Goal: Information Seeking & Learning: Learn about a topic

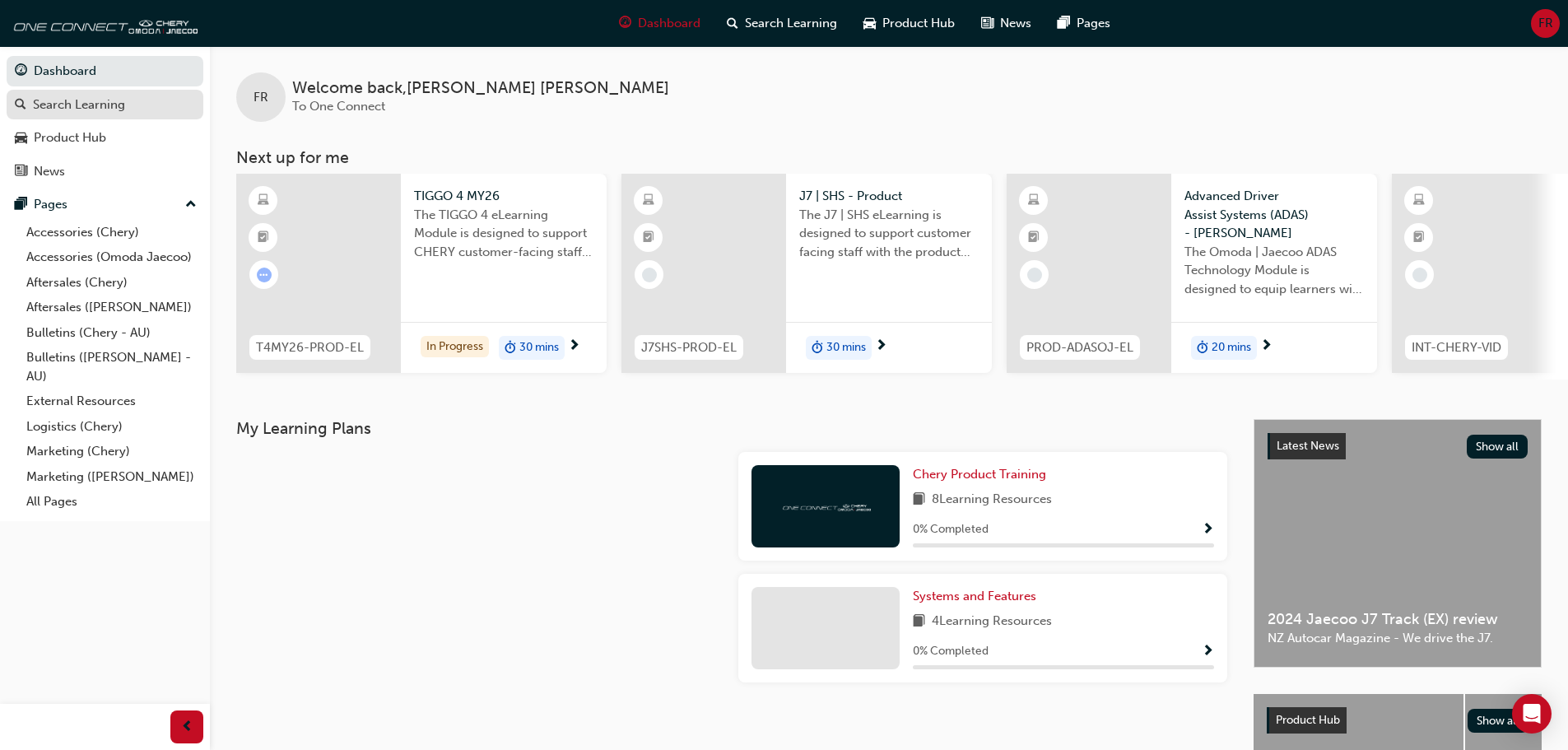
click at [110, 99] on div "Search Learning" at bounding box center [79, 105] width 92 height 19
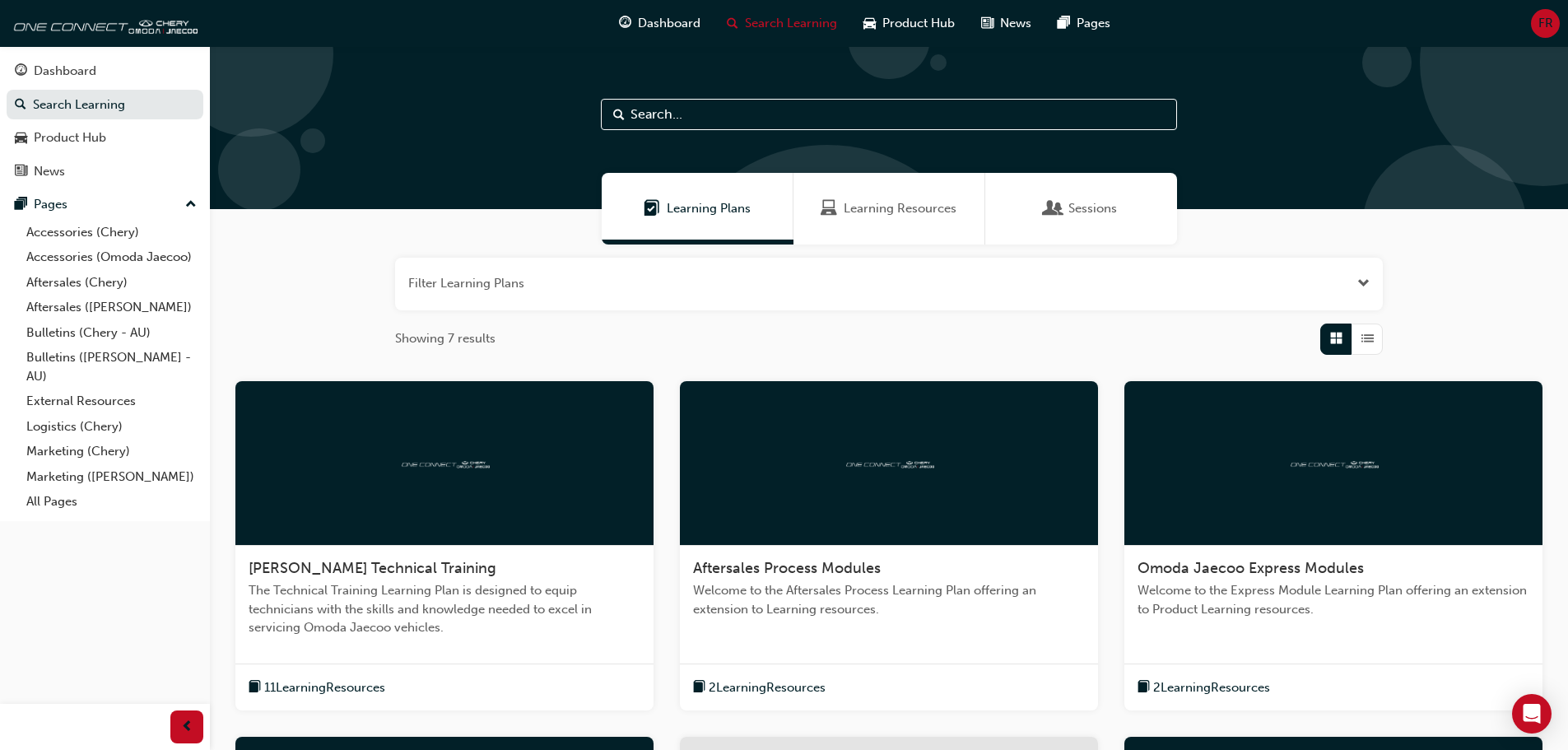
click at [688, 110] on input "text" at bounding box center [889, 115] width 576 height 32
type input "Labour codes"
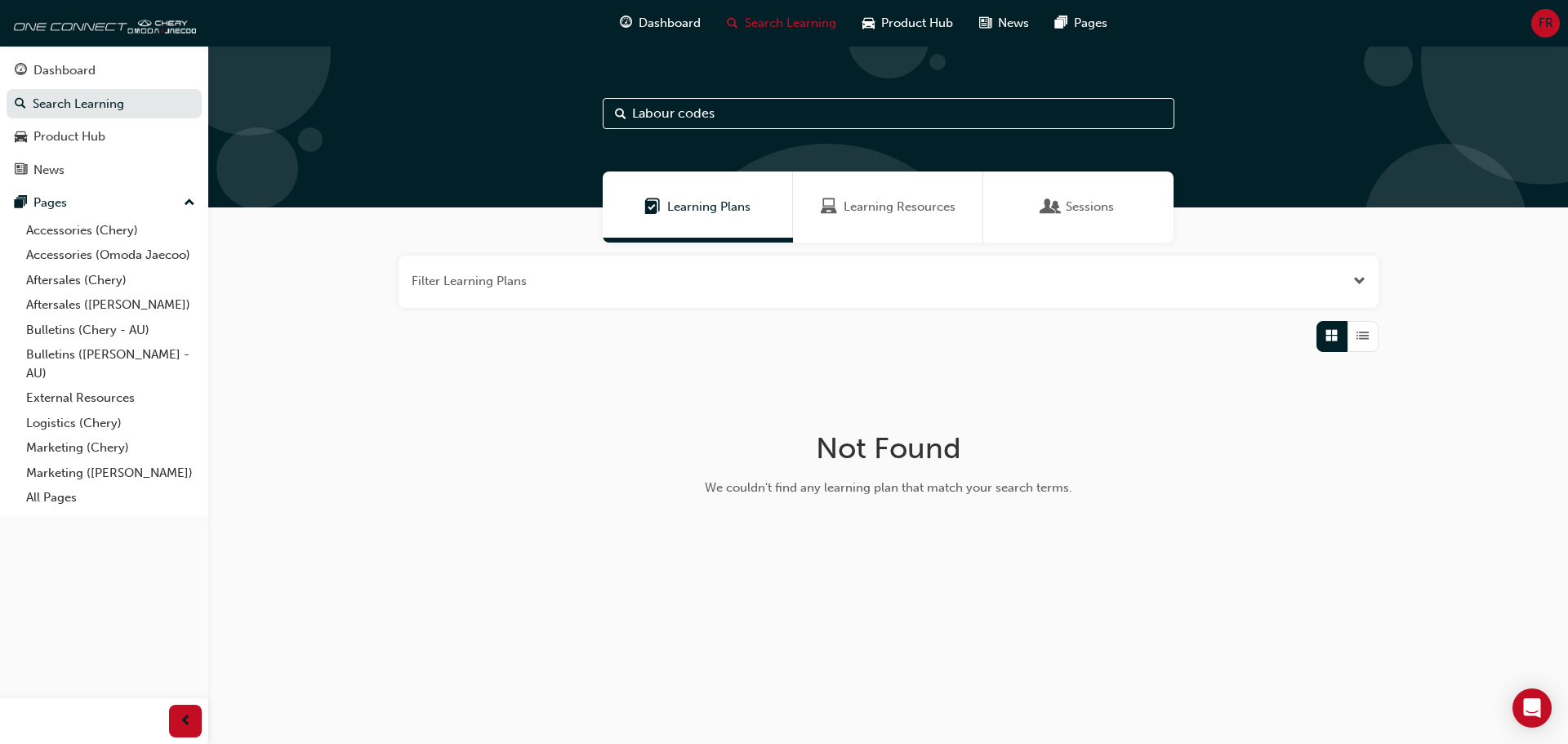
click at [931, 199] on span "Learning Resources" at bounding box center [900, 207] width 112 height 19
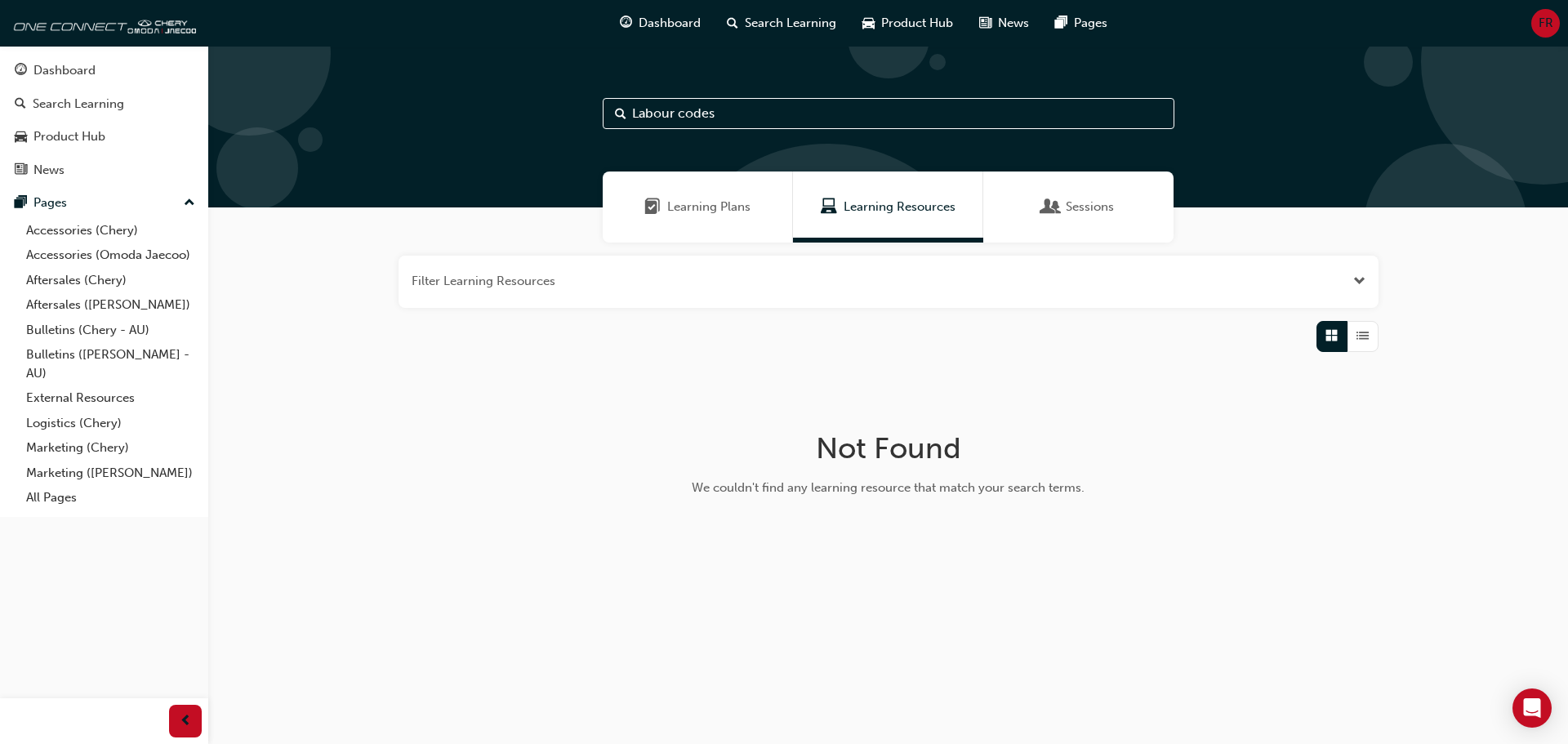
click at [1076, 198] on span "Sessions" at bounding box center [1090, 207] width 48 height 19
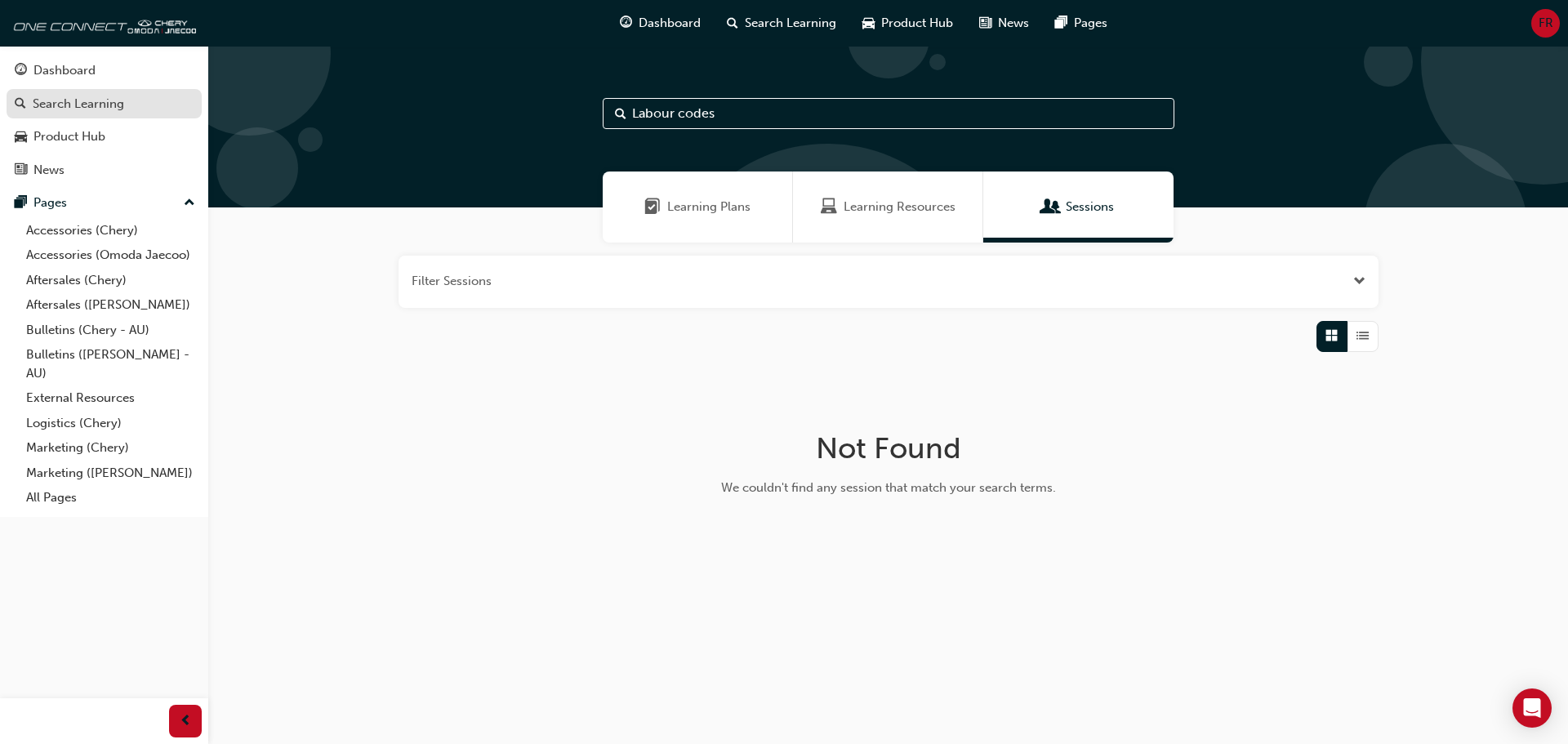
click at [114, 104] on div "Search Learning" at bounding box center [78, 104] width 92 height 19
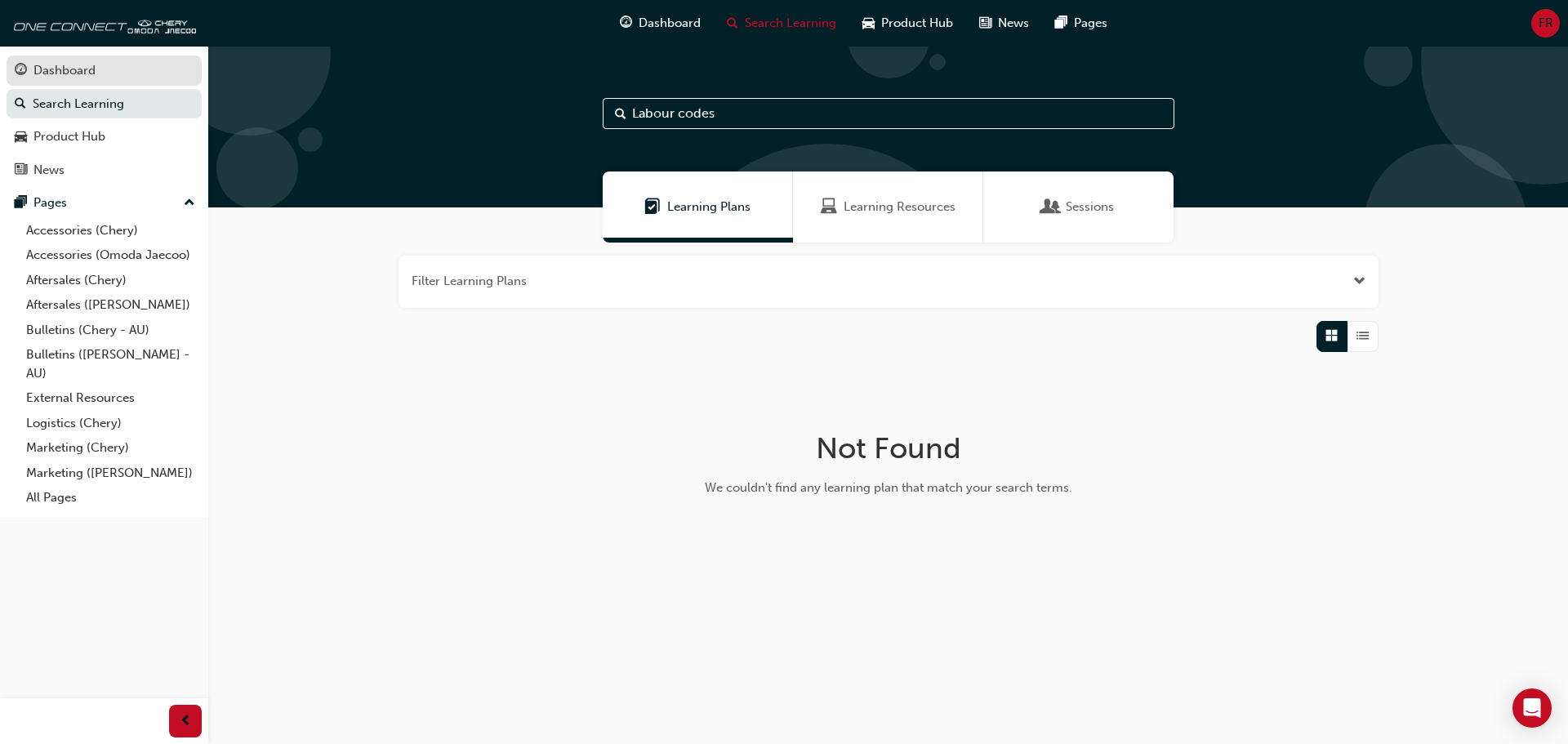
click at [54, 66] on div "Dashboard" at bounding box center [64, 70] width 62 height 19
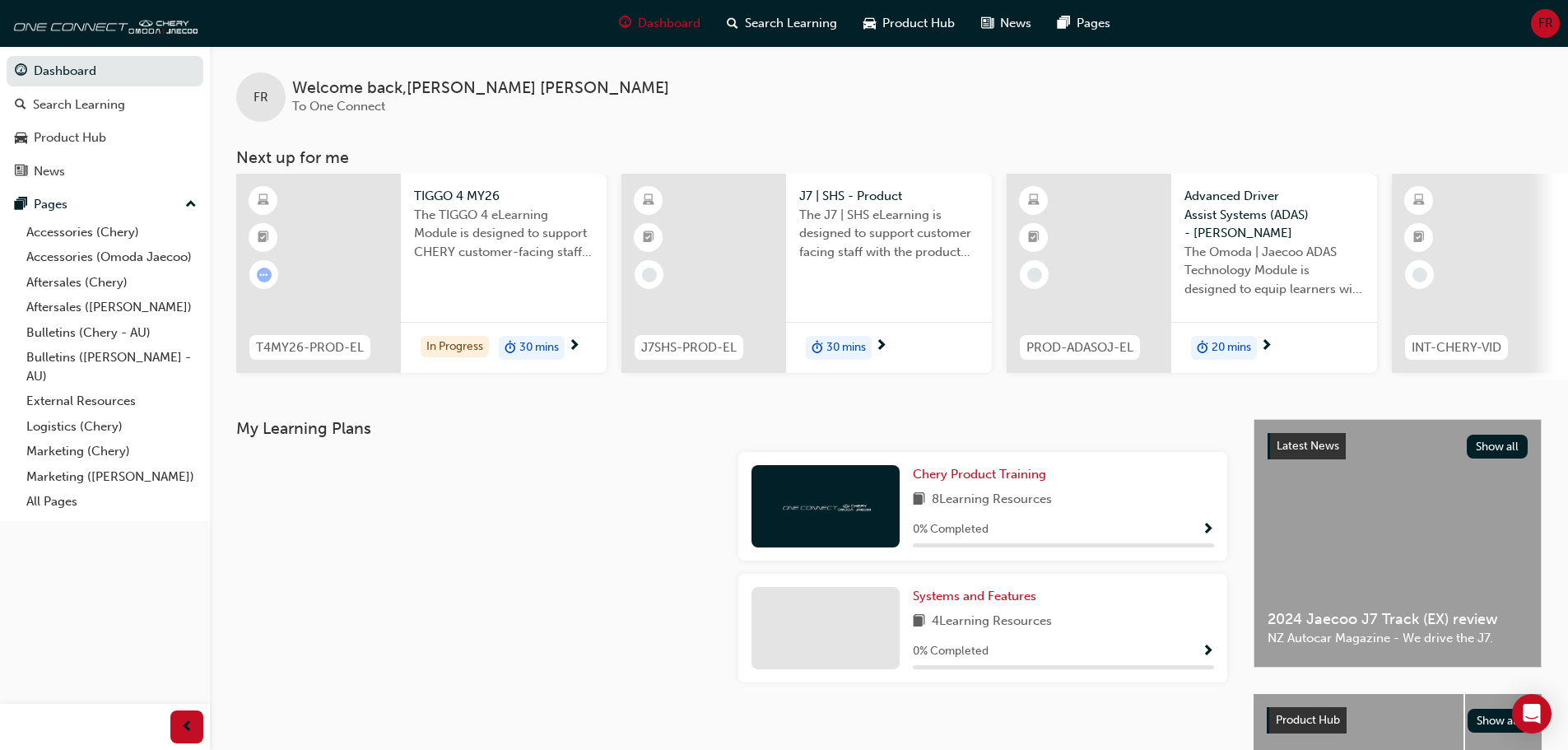
click at [1203, 530] on span "Show Progress" at bounding box center [1207, 530] width 12 height 15
